Goal: Information Seeking & Learning: Learn about a topic

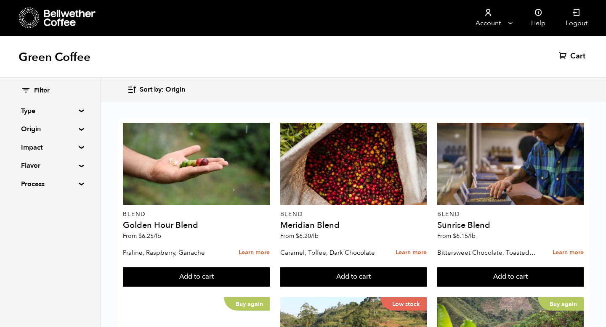
scroll to position [858, 0]
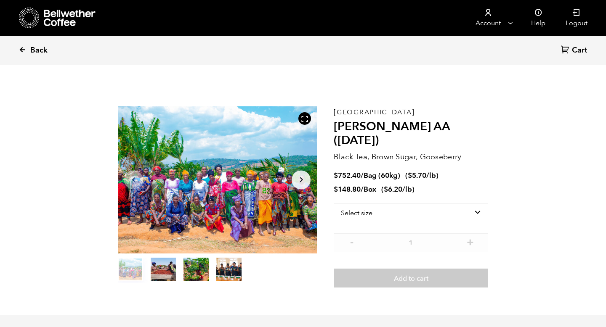
click at [21, 49] on icon at bounding box center [23, 50] width 8 height 8
